Goal: Task Accomplishment & Management: Use online tool/utility

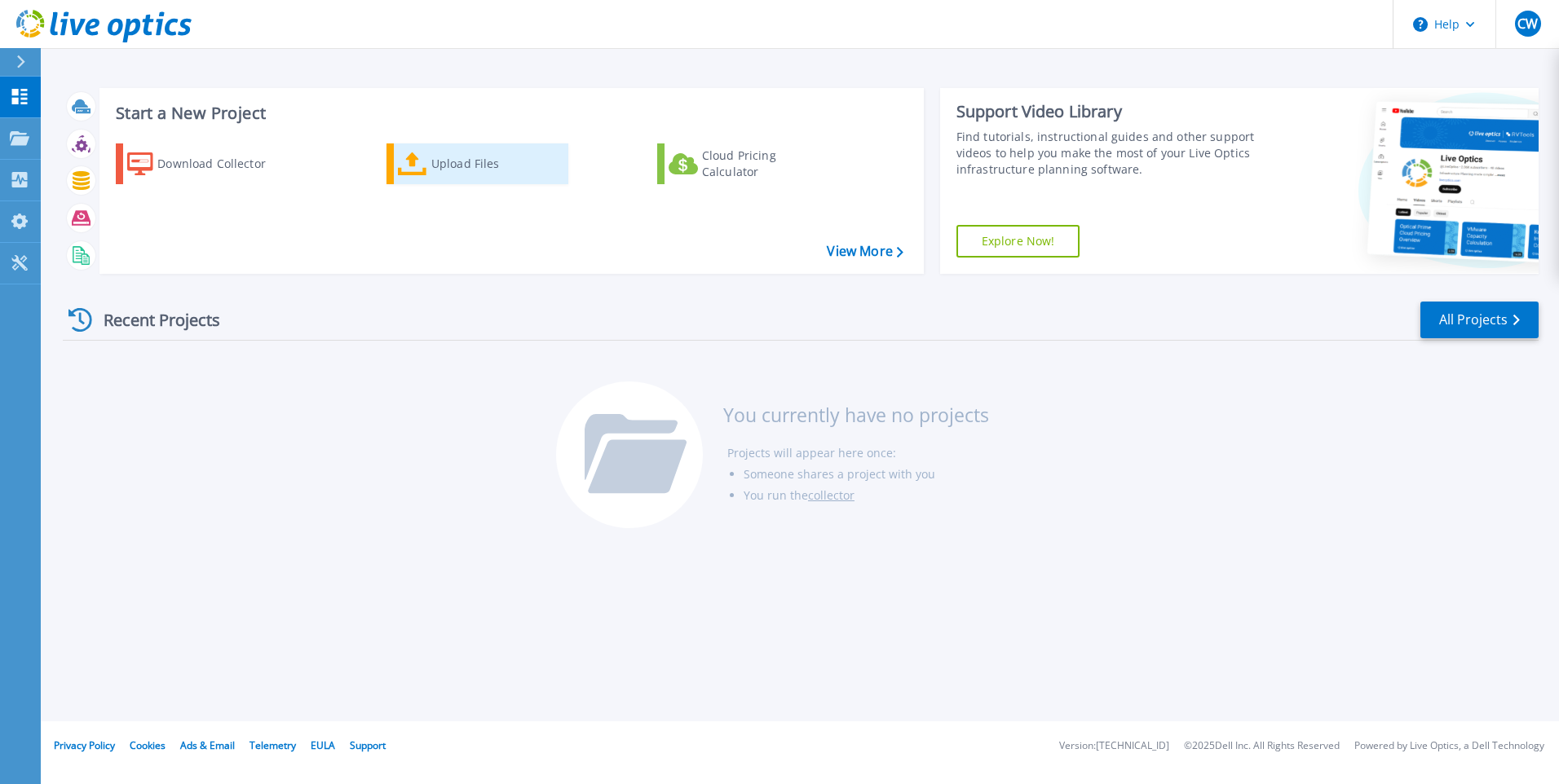
click at [461, 172] on div "Upload Files" at bounding box center [497, 163] width 130 height 33
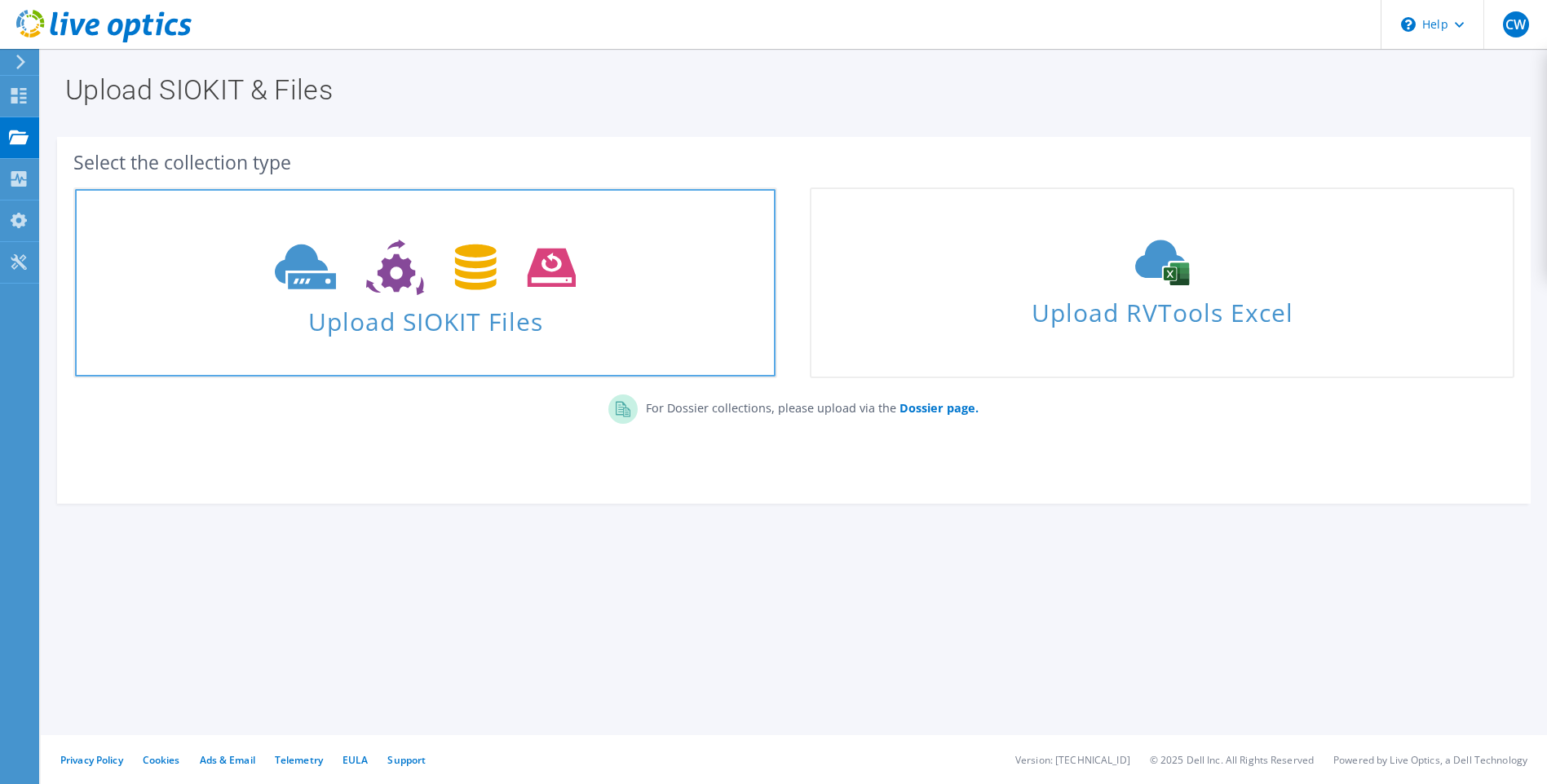
click at [513, 312] on span "Upload SIOKIT Files" at bounding box center [425, 316] width 700 height 35
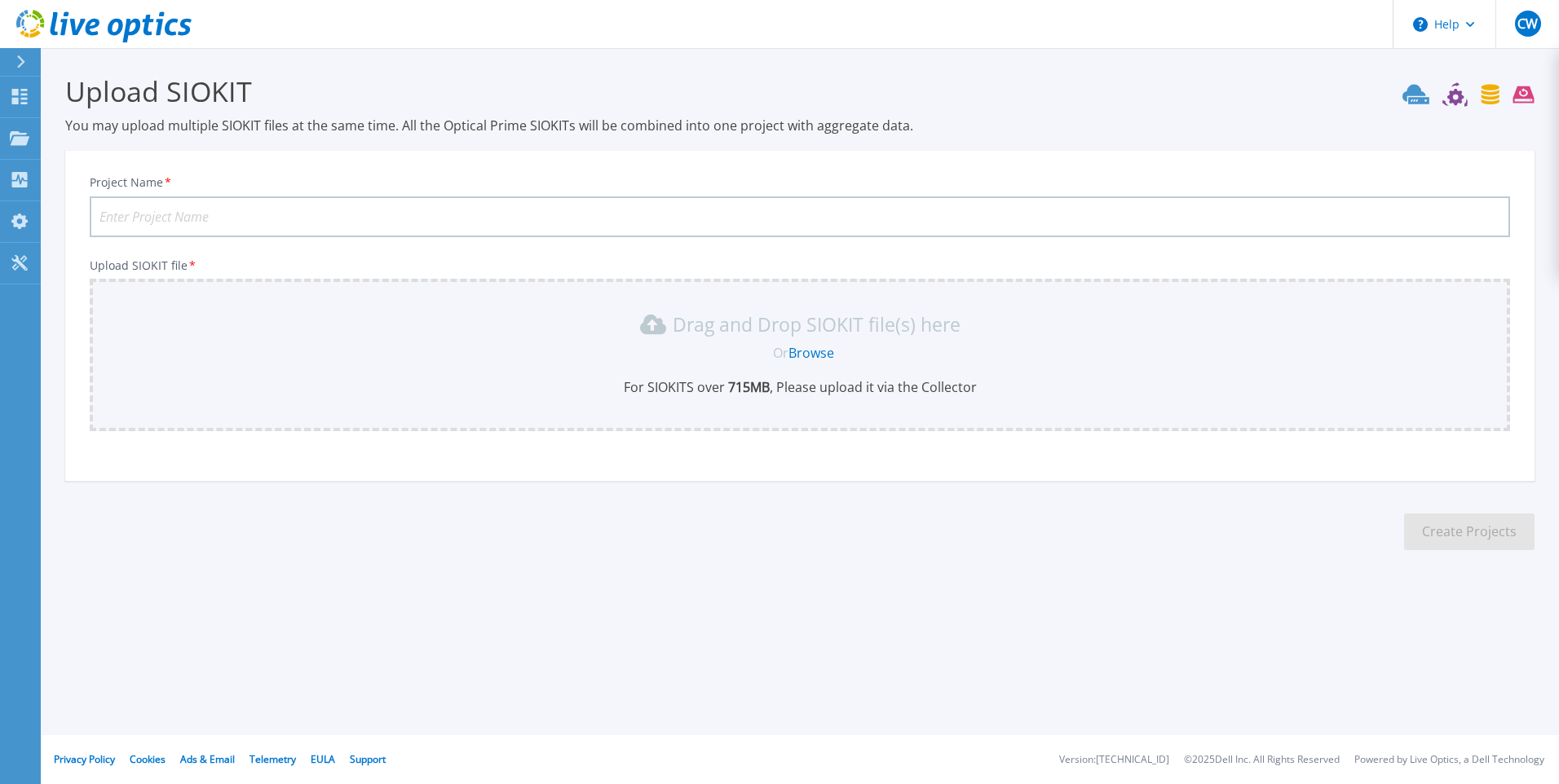
click at [420, 217] on input "Project Name *" at bounding box center [800, 216] width 1421 height 40
type input "CA01"
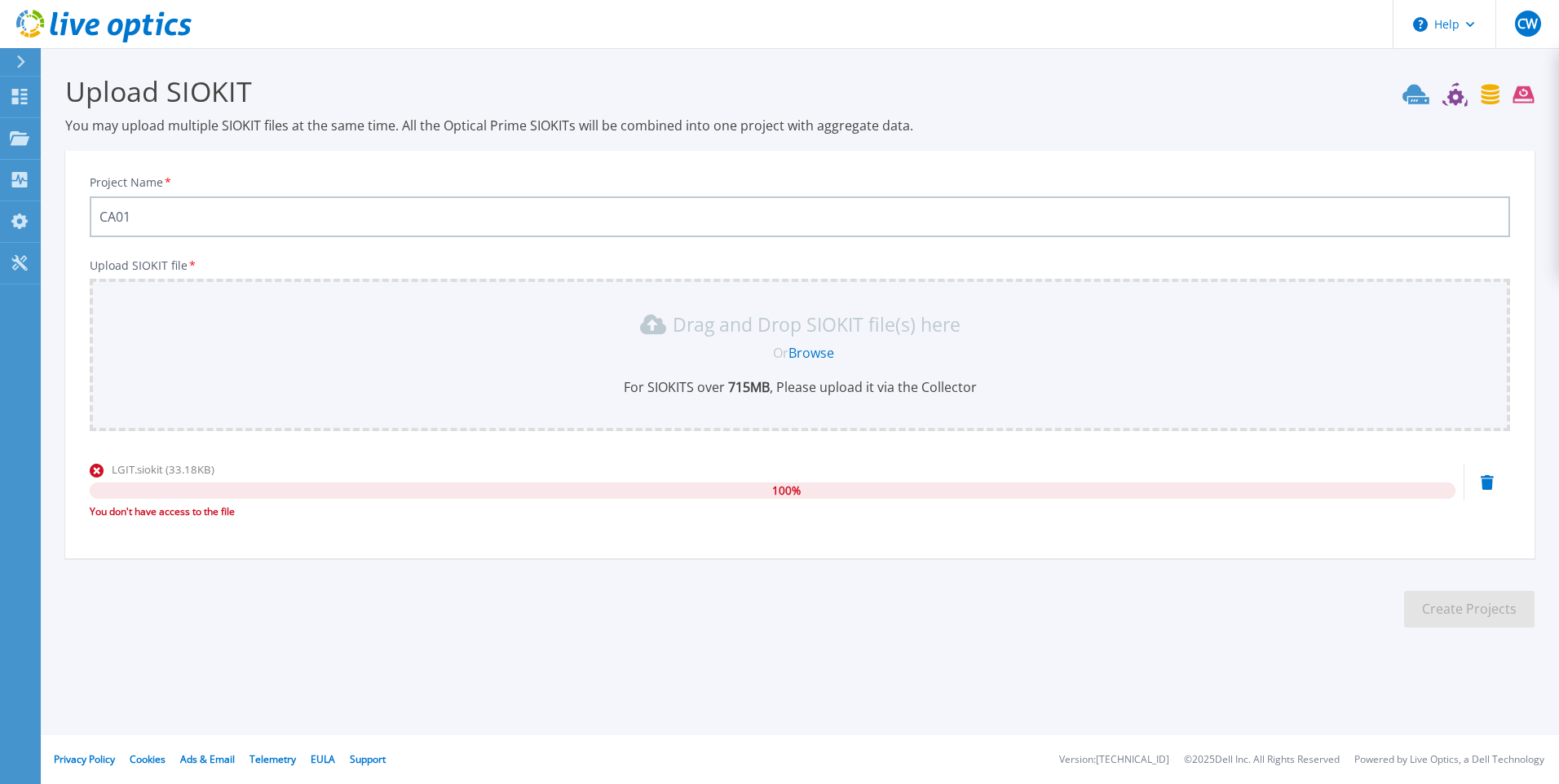
click at [28, 67] on div at bounding box center [28, 62] width 26 height 28
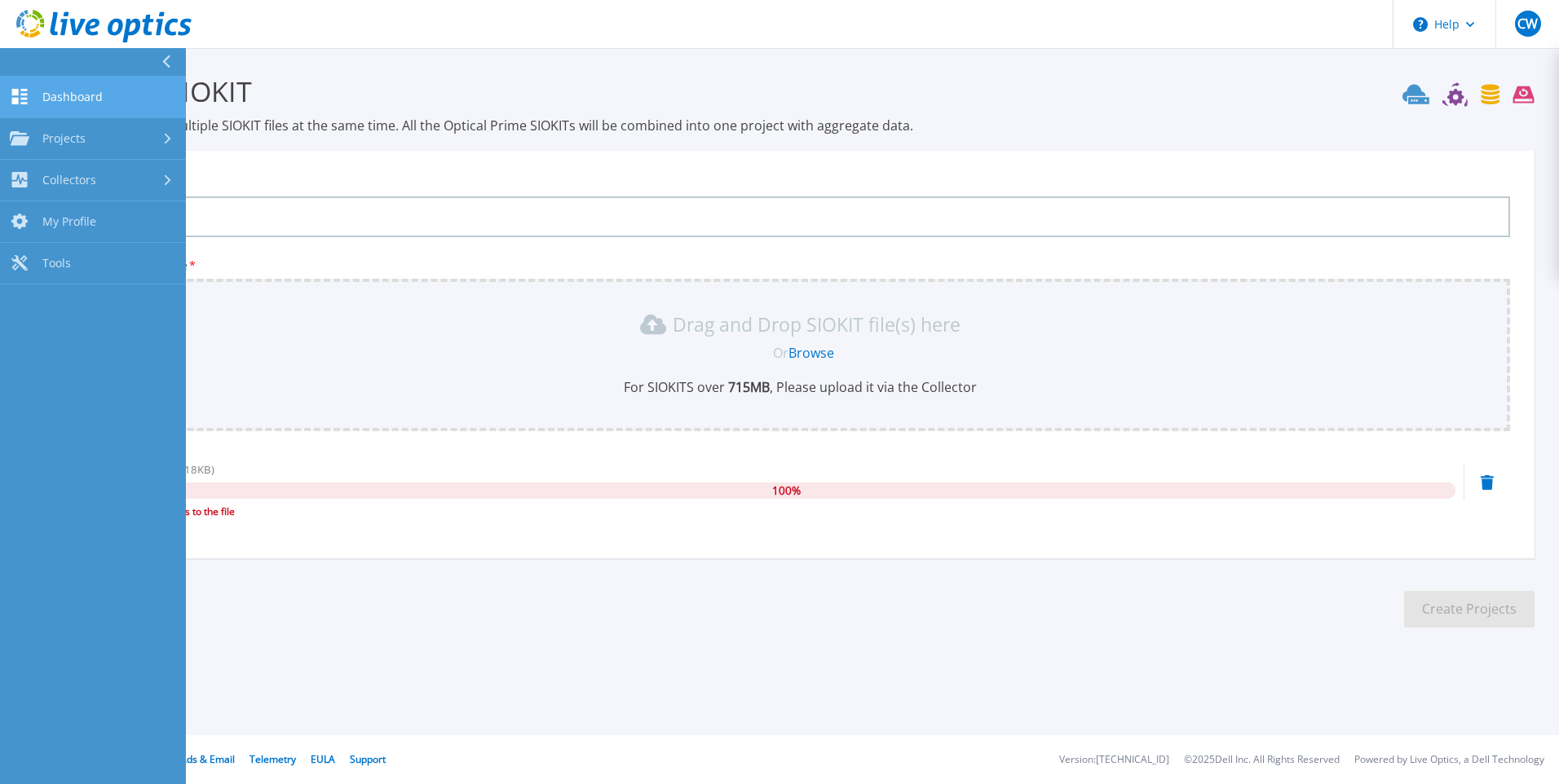
click at [66, 96] on span "Dashboard" at bounding box center [72, 97] width 60 height 15
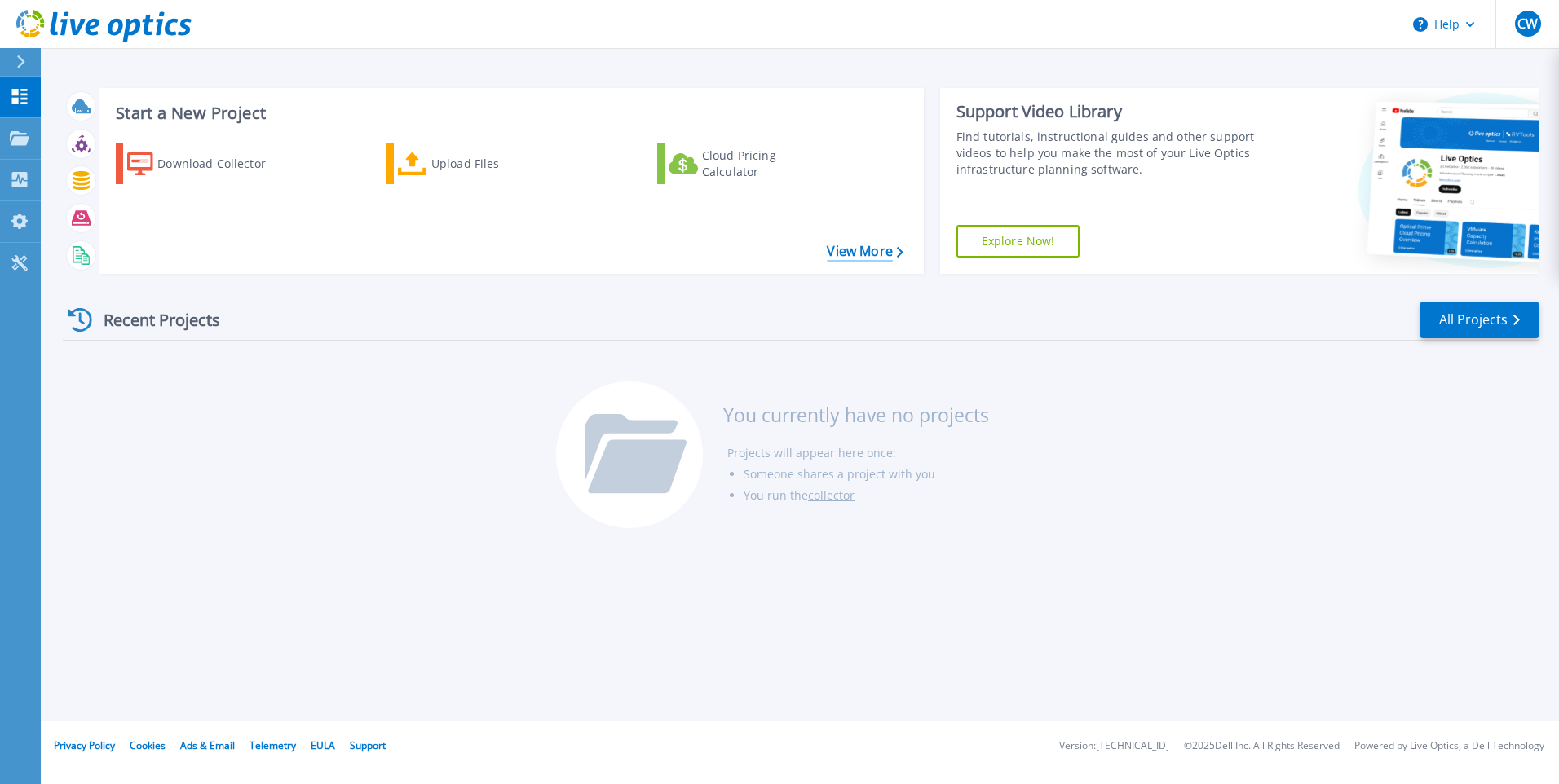
click at [874, 248] on link "View More" at bounding box center [864, 252] width 76 height 16
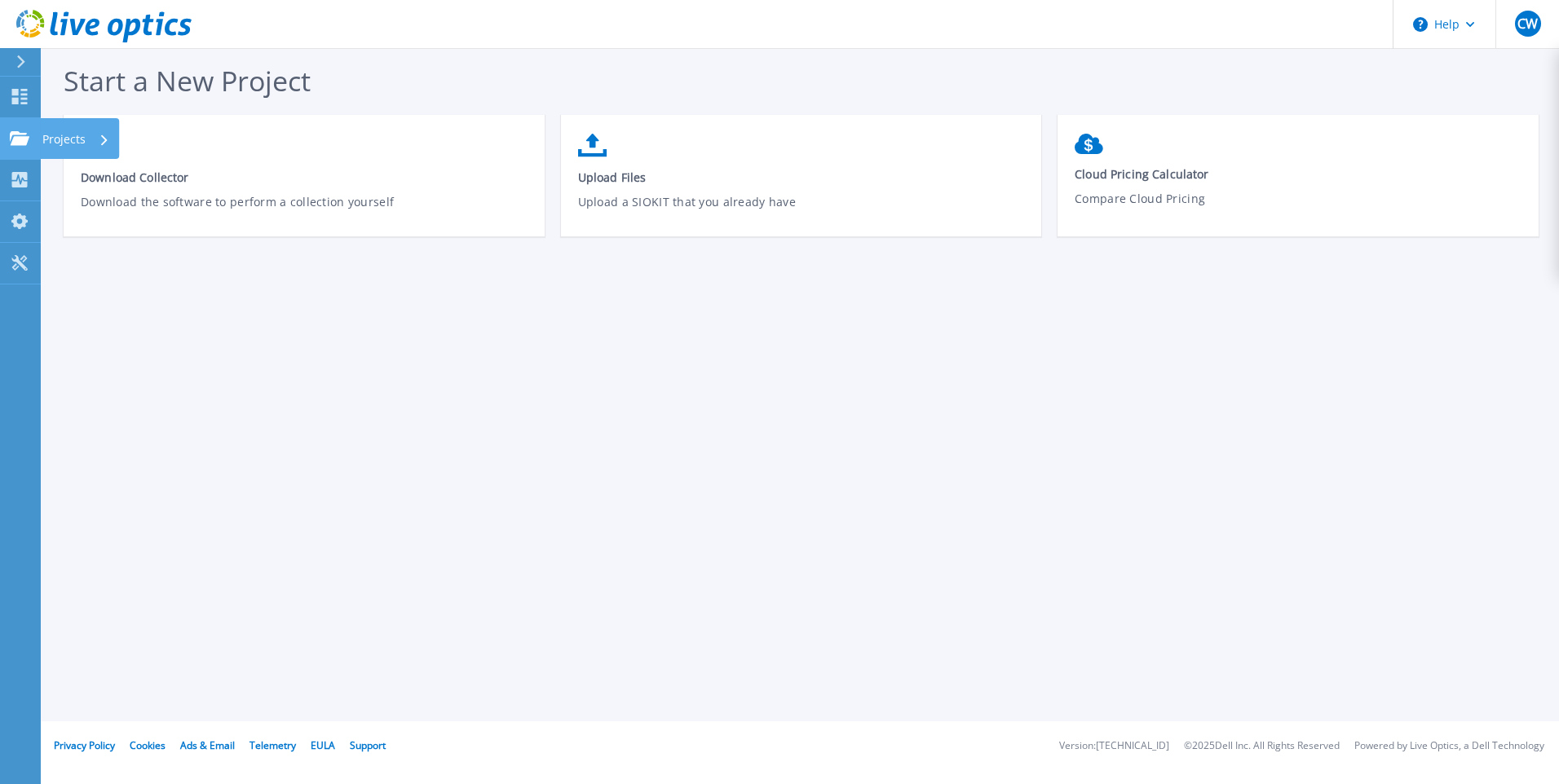
click at [23, 142] on icon at bounding box center [20, 138] width 20 height 14
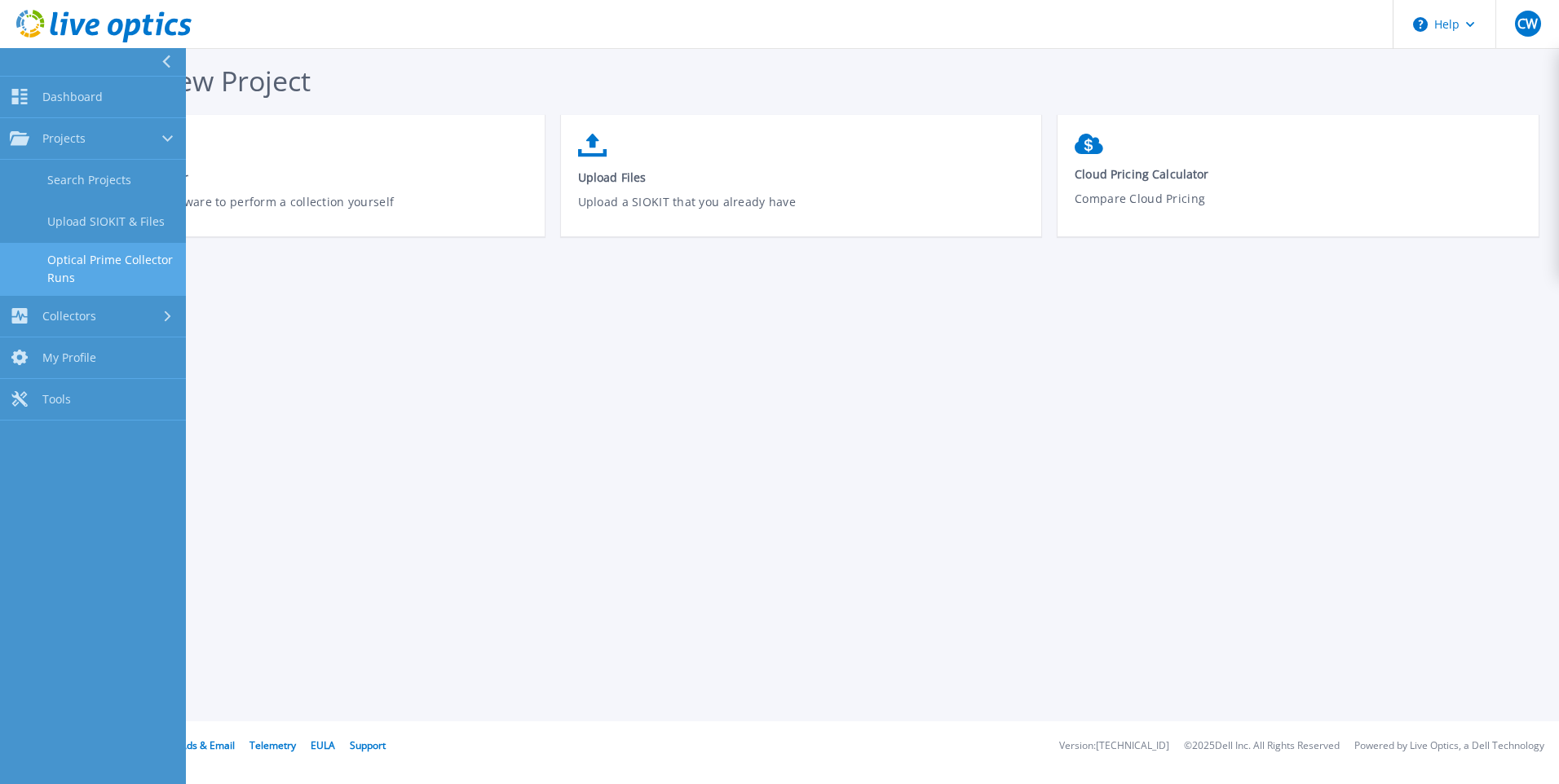
click at [94, 260] on link "Optical Prime Collector Runs" at bounding box center [93, 269] width 186 height 52
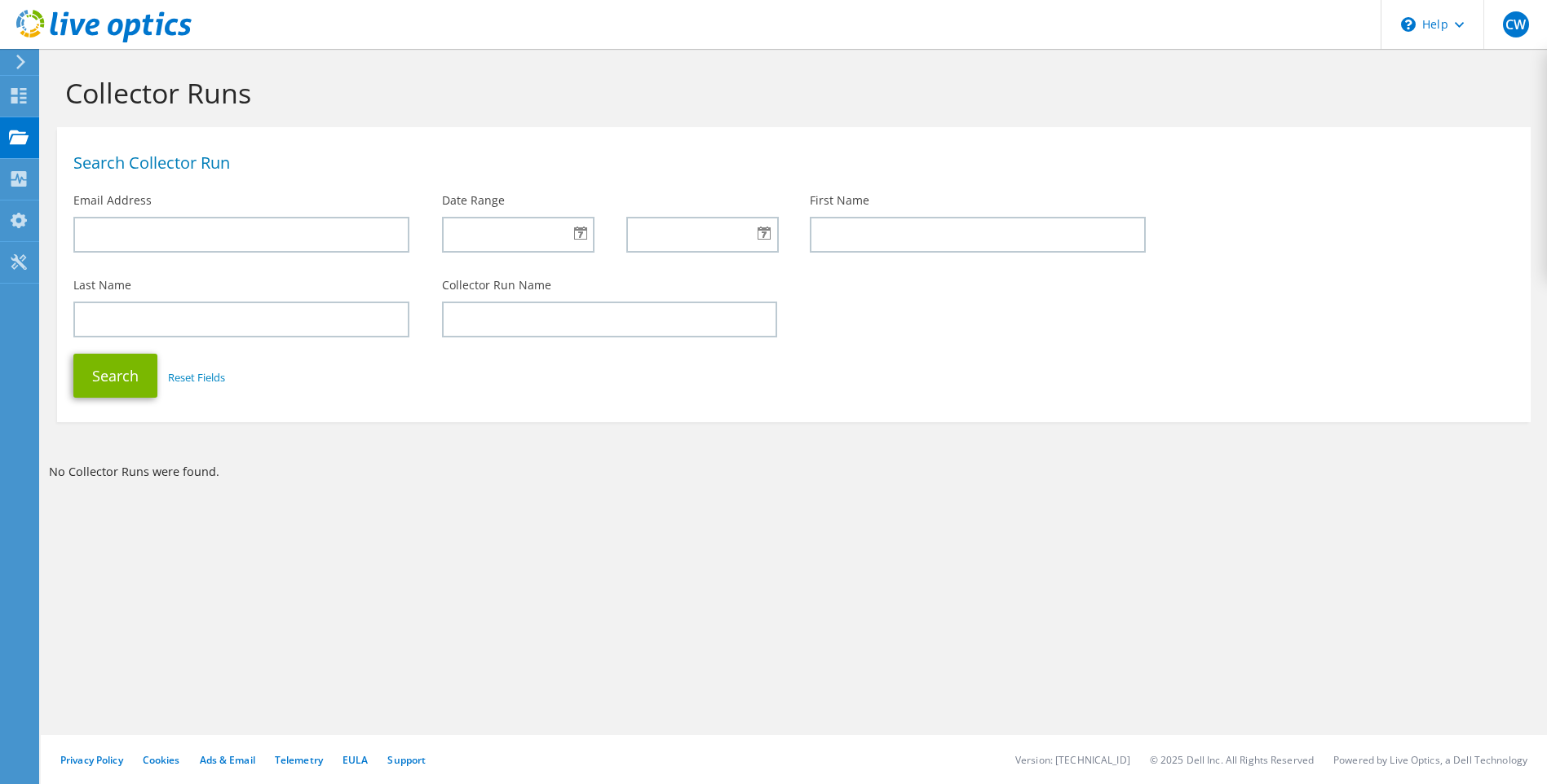
click at [25, 63] on icon at bounding box center [21, 61] width 12 height 15
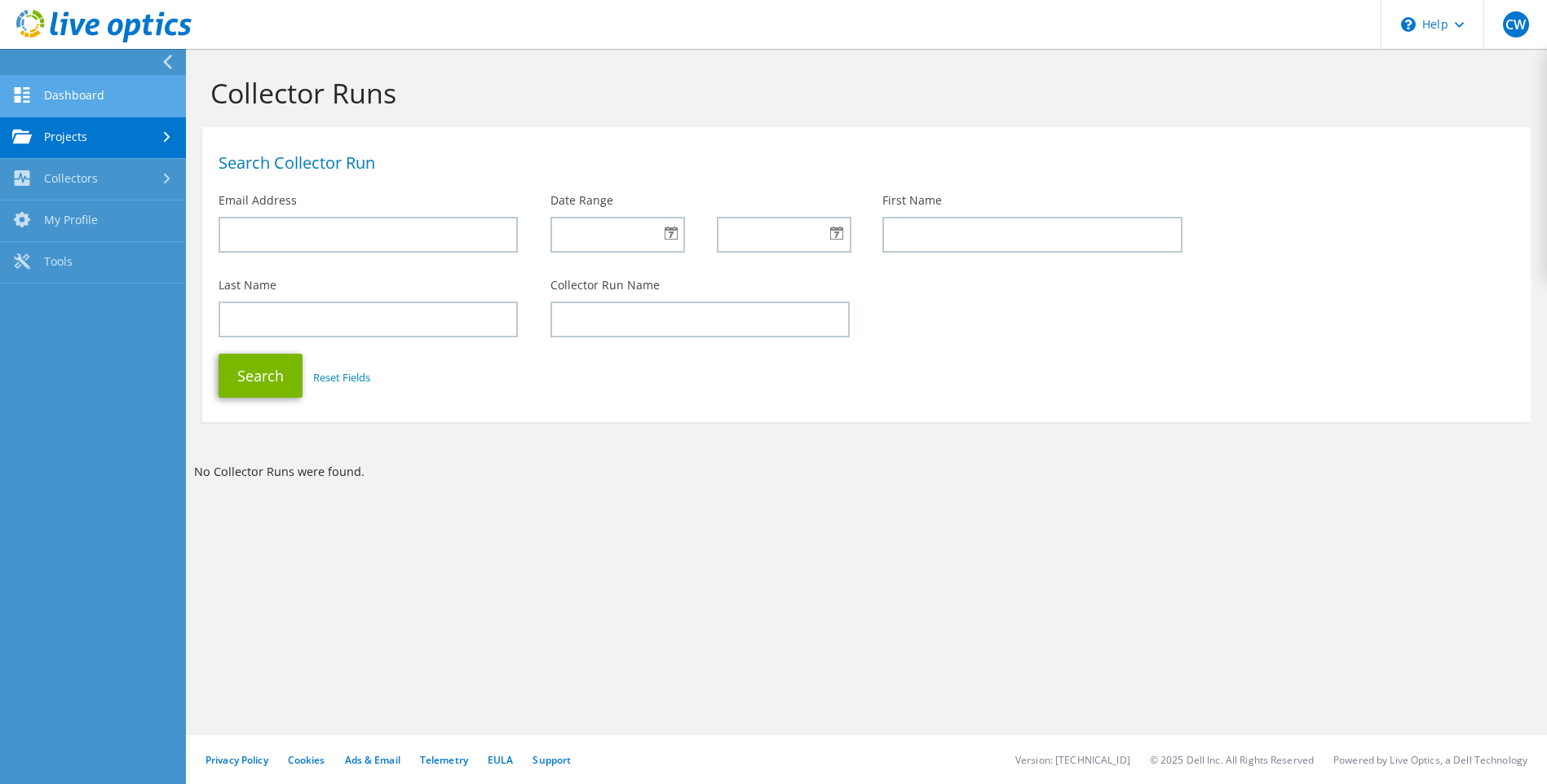
click at [74, 97] on link "Dashboard" at bounding box center [93, 97] width 186 height 41
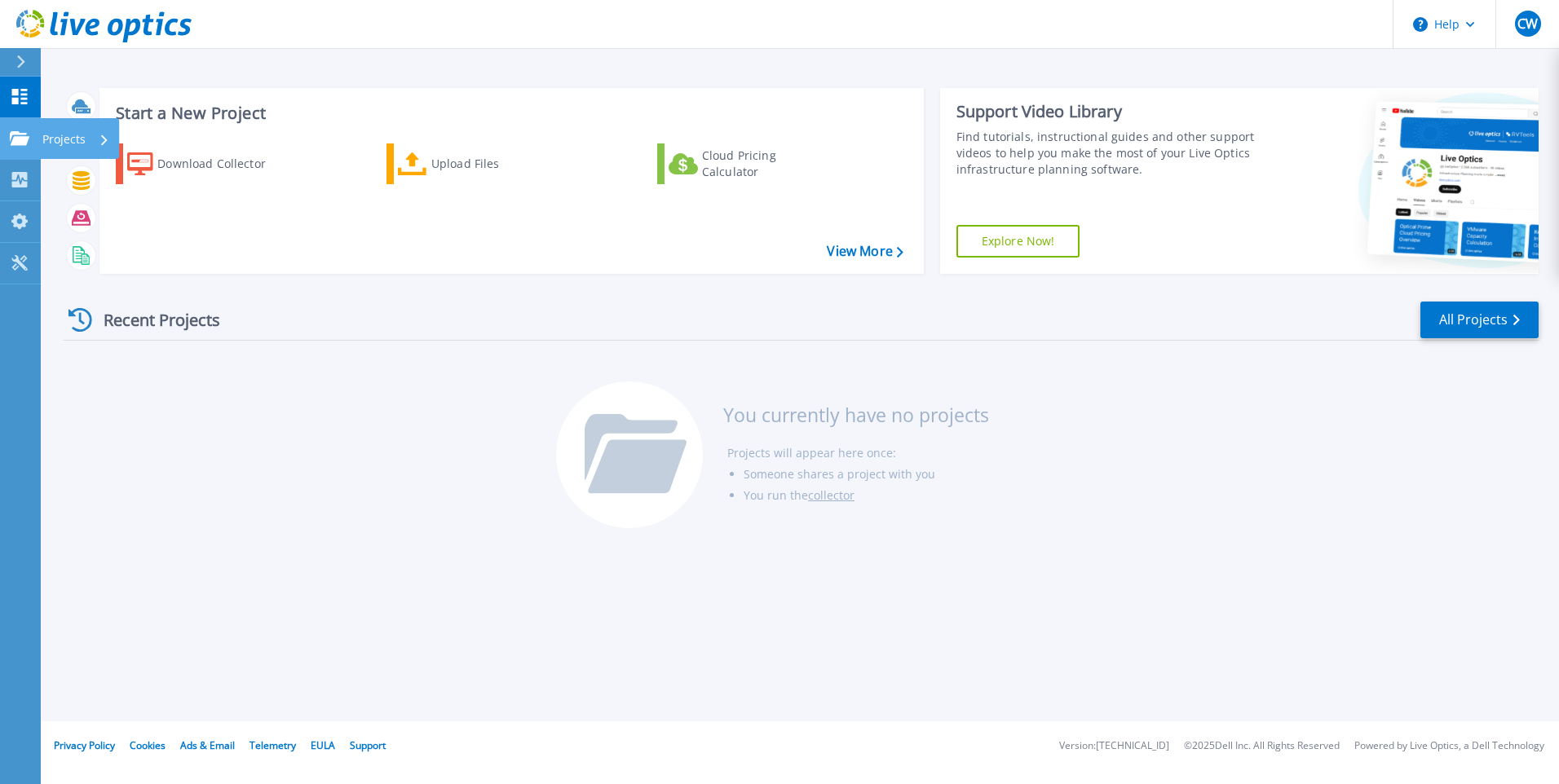
click at [57, 142] on p "Projects" at bounding box center [64, 139] width 43 height 42
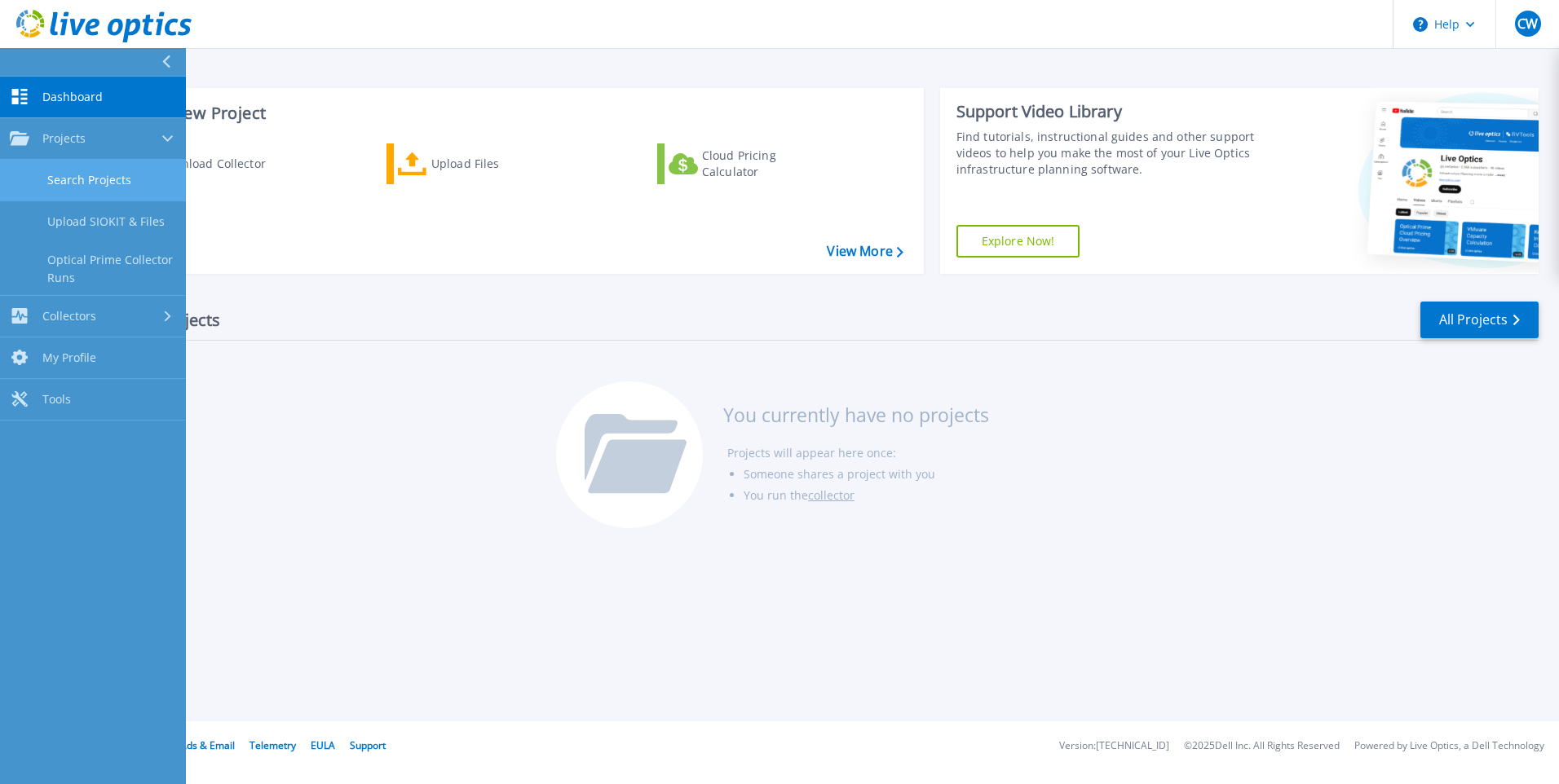
click at [76, 181] on link "Search Projects" at bounding box center [93, 181] width 186 height 41
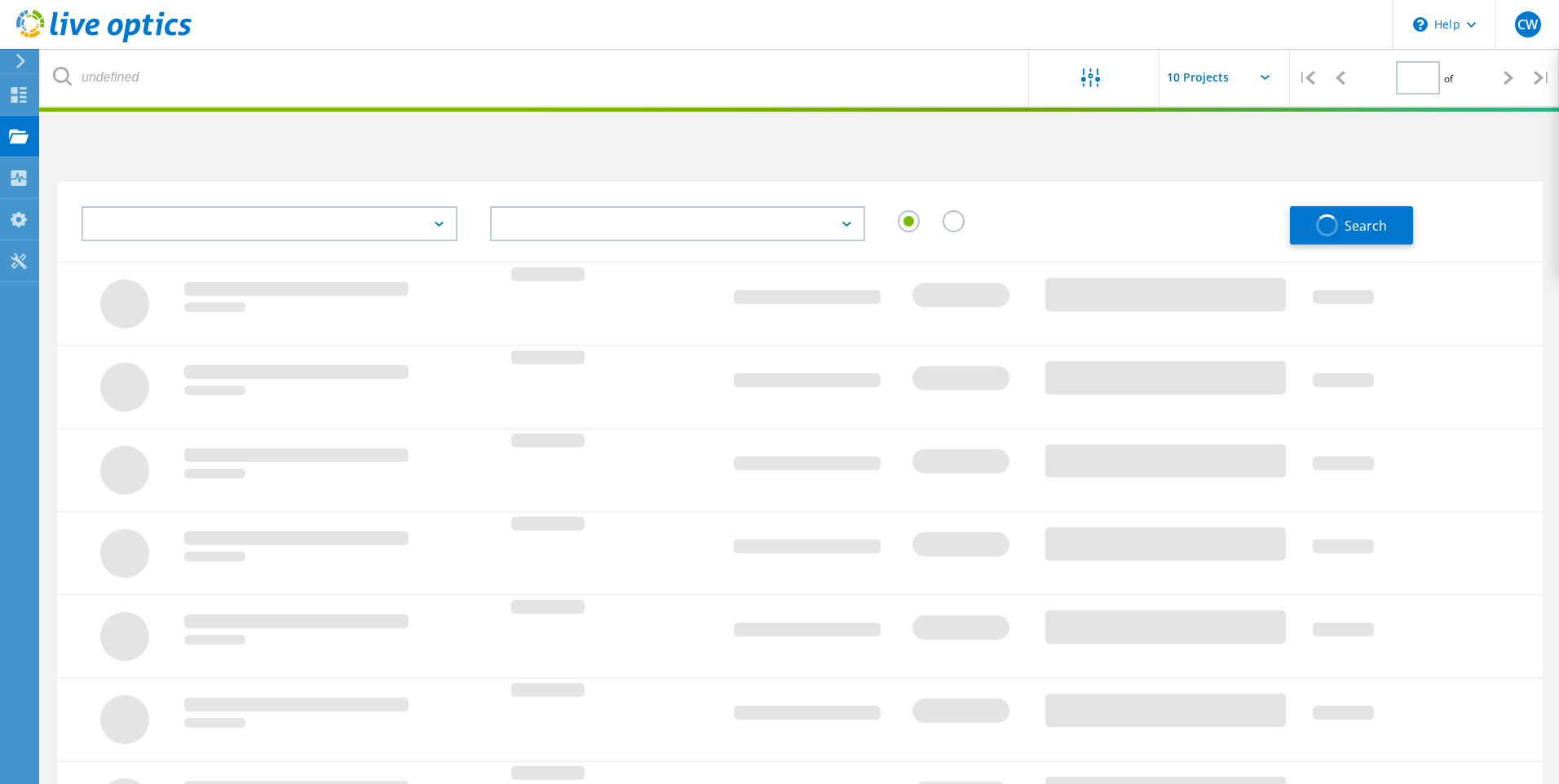
type input "1"
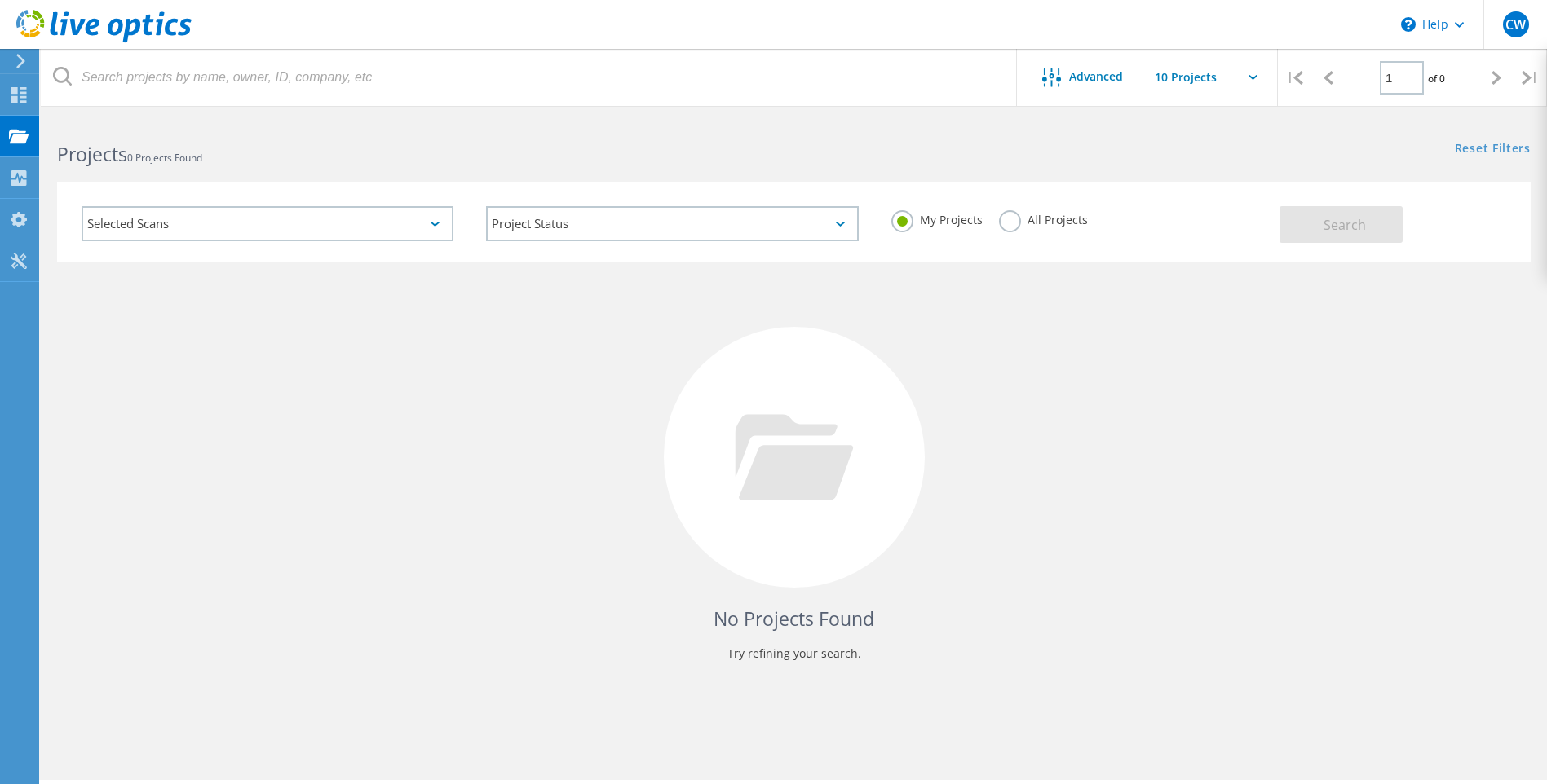
click at [1008, 212] on label "All Projects" at bounding box center [1043, 218] width 89 height 16
click at [0, 0] on input "All Projects" at bounding box center [0, 0] width 0 height 0
click at [1396, 209] on button "Search" at bounding box center [1341, 224] width 123 height 37
click at [1063, 85] on div at bounding box center [1055, 78] width 27 height 21
